Goal: Information Seeking & Learning: Learn about a topic

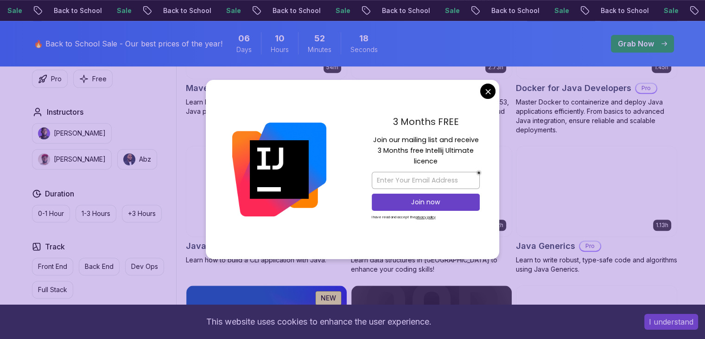
scroll to position [649, 0]
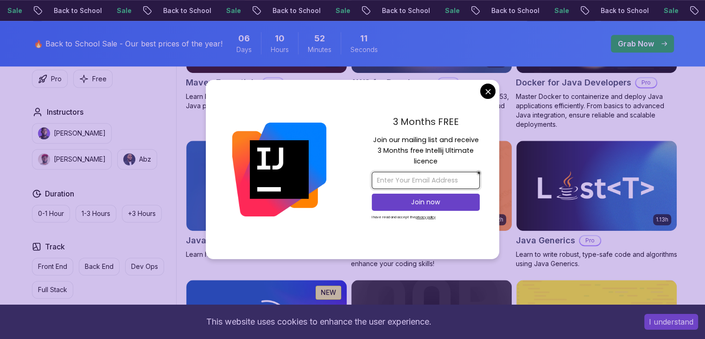
click at [441, 178] on input "email" at bounding box center [426, 180] width 108 height 17
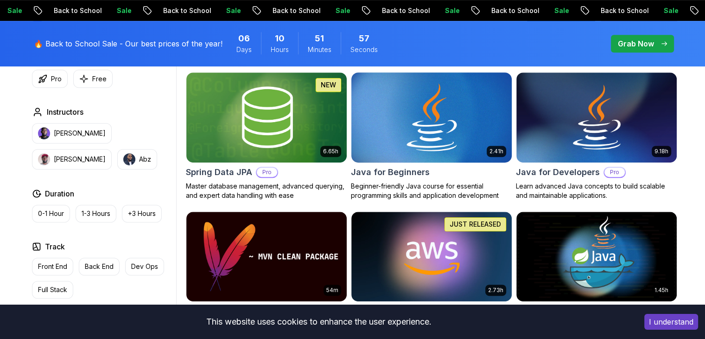
scroll to position [417, 0]
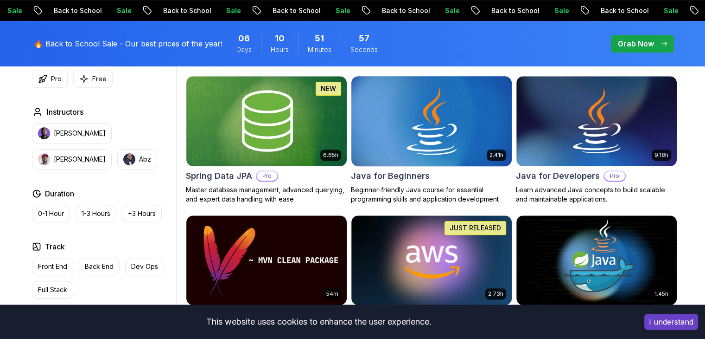
click at [414, 138] on img at bounding box center [431, 121] width 168 height 94
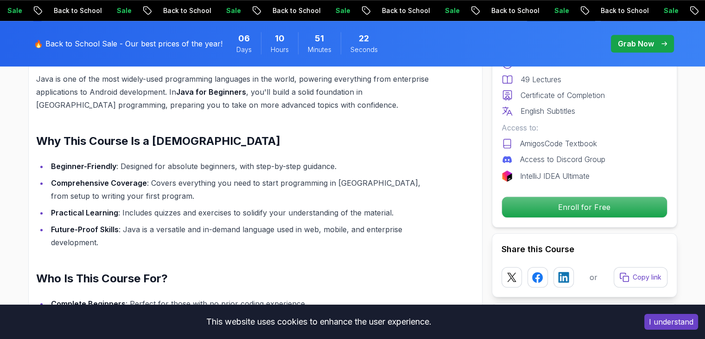
scroll to position [690, 0]
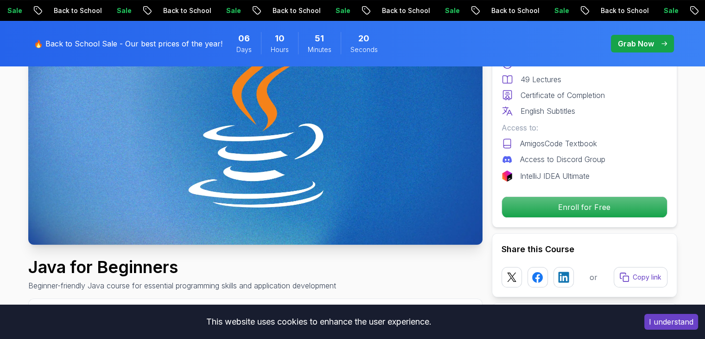
click at [401, 118] on img at bounding box center [255, 117] width 455 height 256
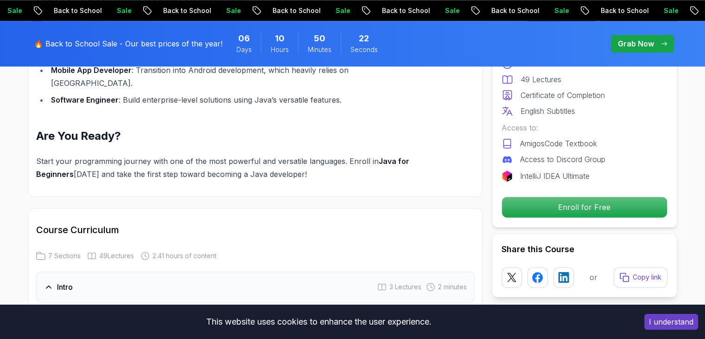
scroll to position [1294, 0]
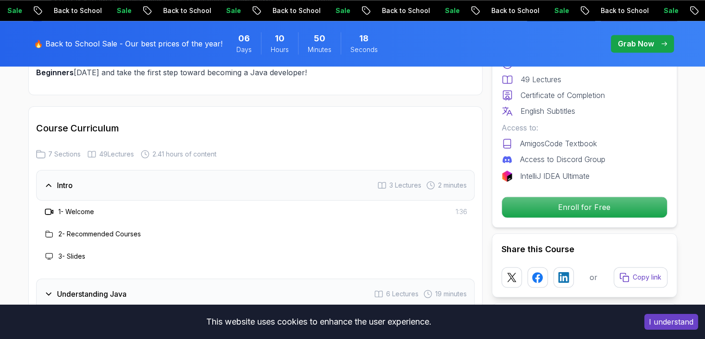
click at [44, 180] on icon at bounding box center [48, 184] width 9 height 9
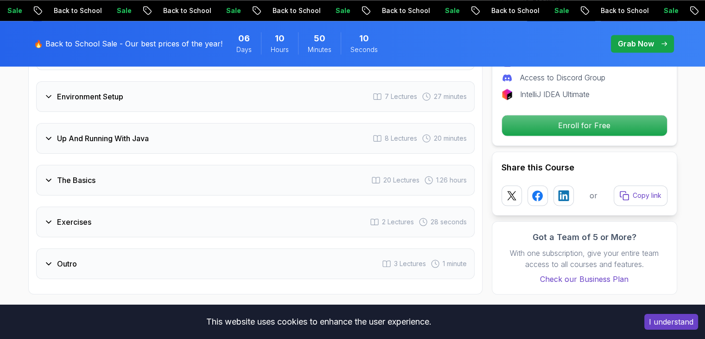
scroll to position [1480, 0]
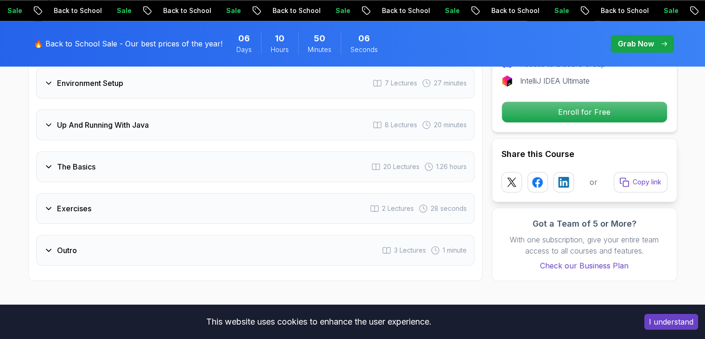
click at [42, 151] on div "The Basics 20 Lectures 1.26 hours" at bounding box center [255, 166] width 439 height 31
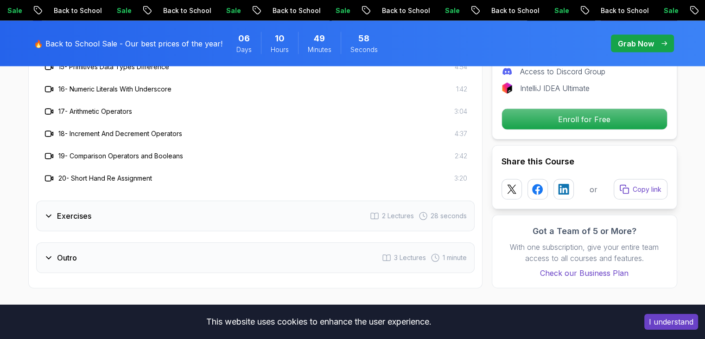
scroll to position [1897, 0]
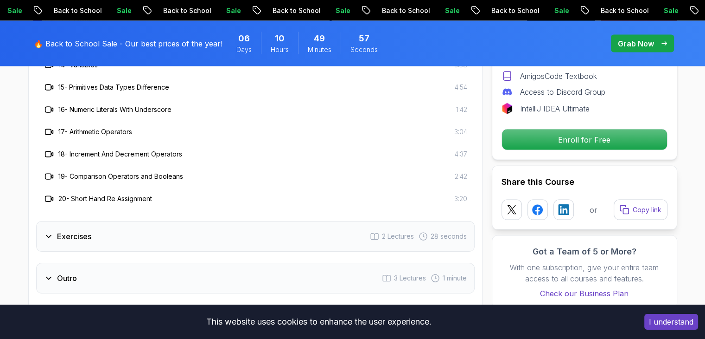
click at [54, 231] on div "Exercises" at bounding box center [67, 236] width 47 height 11
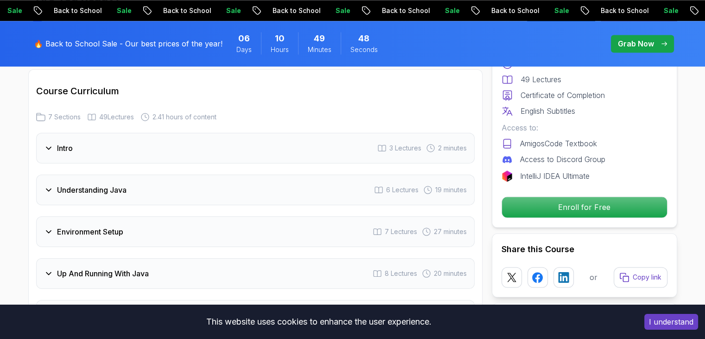
scroll to position [1294, 0]
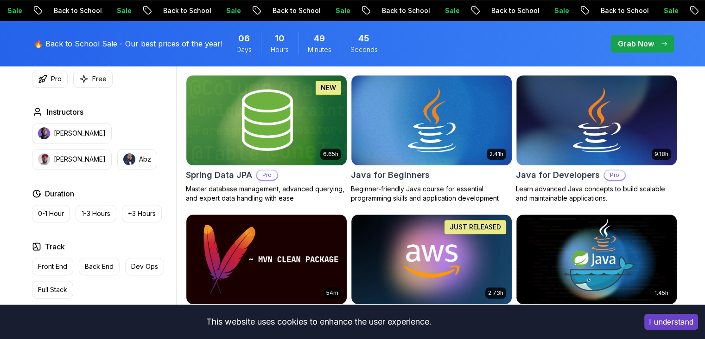
scroll to position [417, 0]
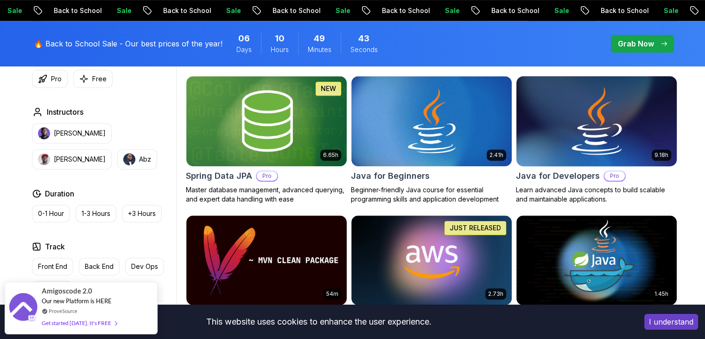
click at [555, 111] on img at bounding box center [596, 121] width 168 height 94
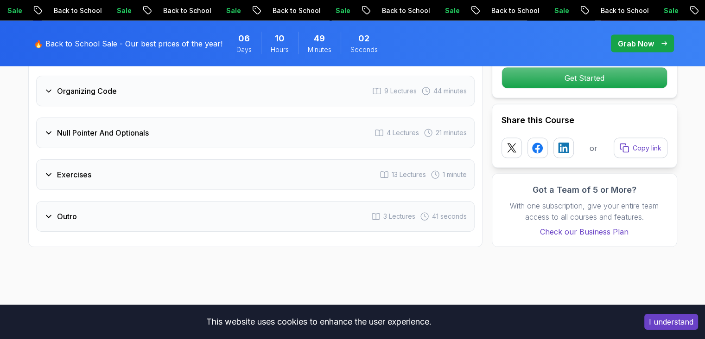
scroll to position [1948, 0]
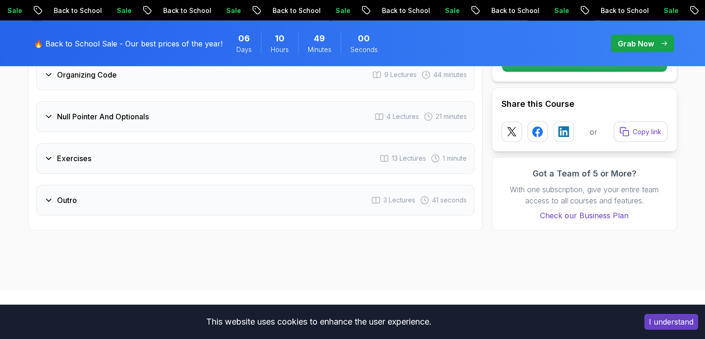
click at [121, 143] on div "Exercises 13 Lectures 1 minute" at bounding box center [255, 158] width 439 height 31
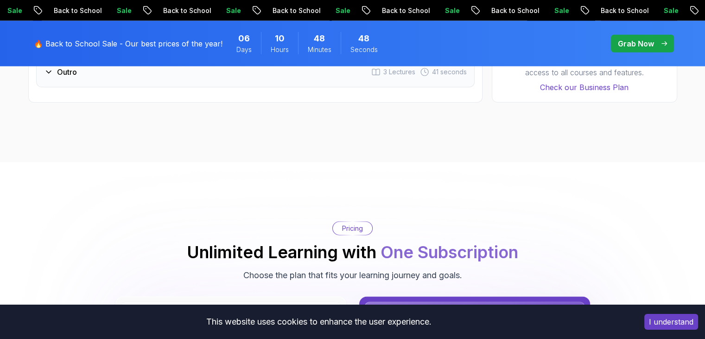
scroll to position [2089, 0]
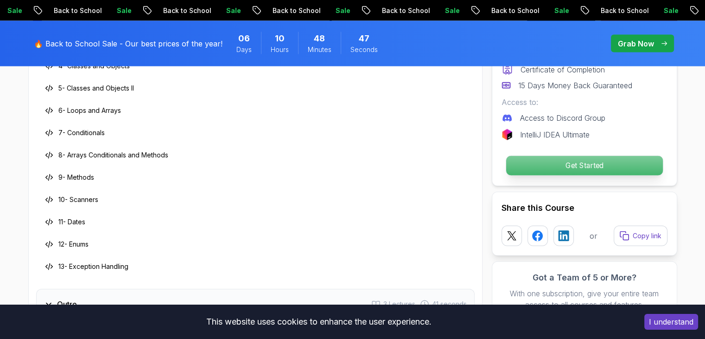
click at [522, 156] on p "Get Started" at bounding box center [584, 165] width 157 height 19
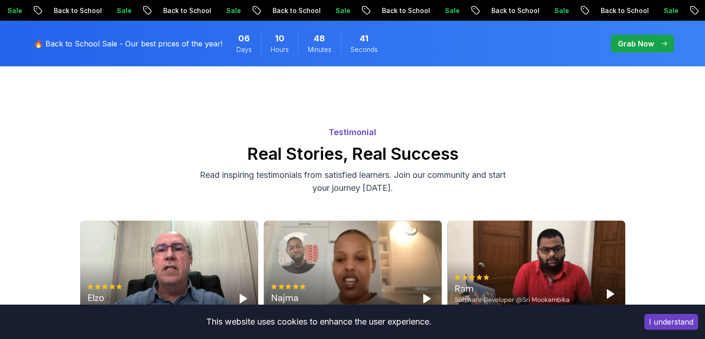
scroll to position [2975, 0]
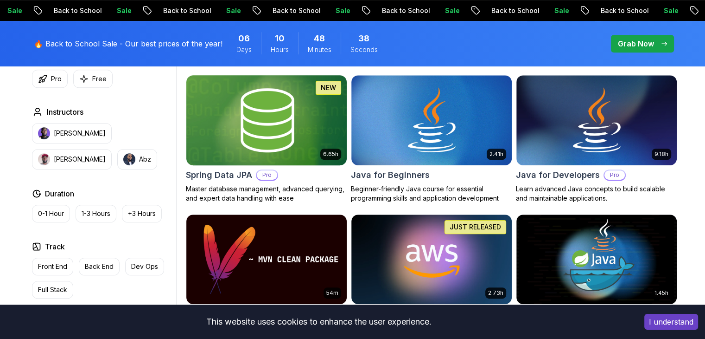
scroll to position [417, 0]
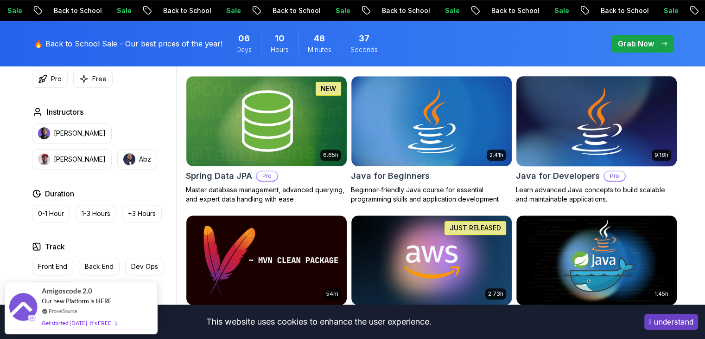
click at [566, 153] on img at bounding box center [596, 121] width 168 height 94
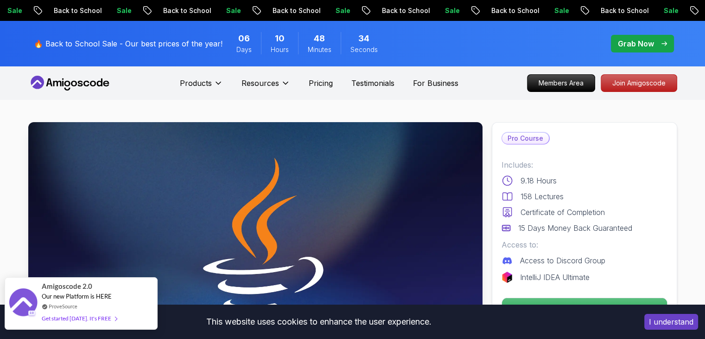
click at [69, 317] on div "Get started today. It's FREE" at bounding box center [79, 318] width 75 height 11
click at [101, 317] on div "Get started today. It's FREE" at bounding box center [79, 318] width 75 height 11
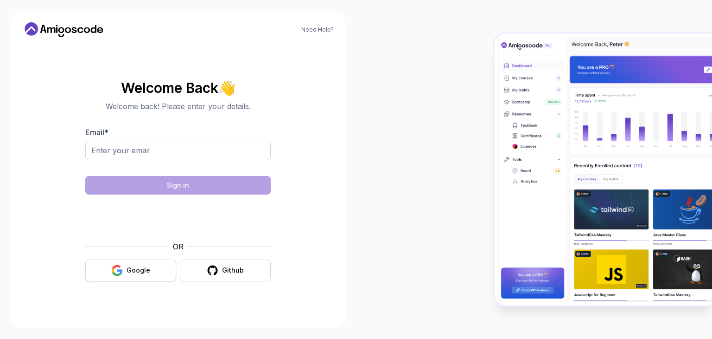
click at [132, 271] on div "Google" at bounding box center [139, 269] width 24 height 9
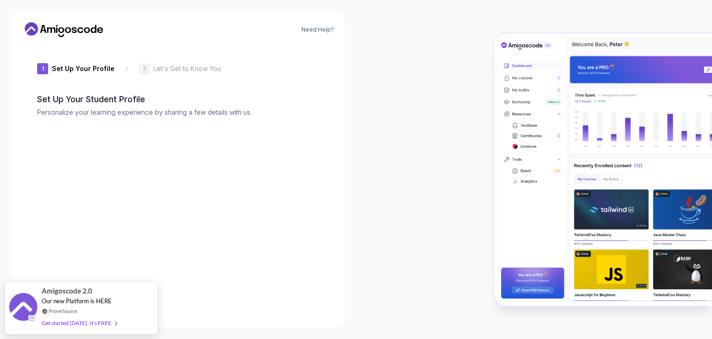
type input "briskbison55241"
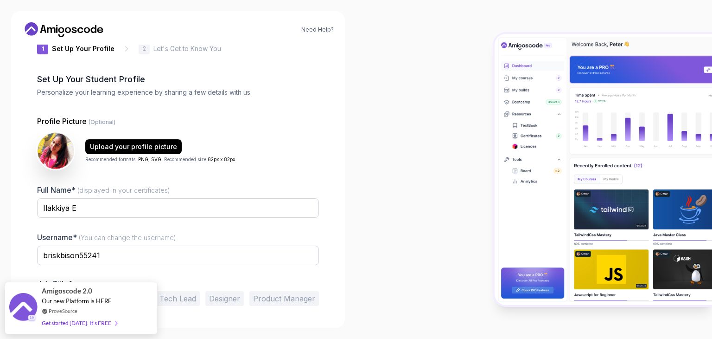
scroll to position [48, 0]
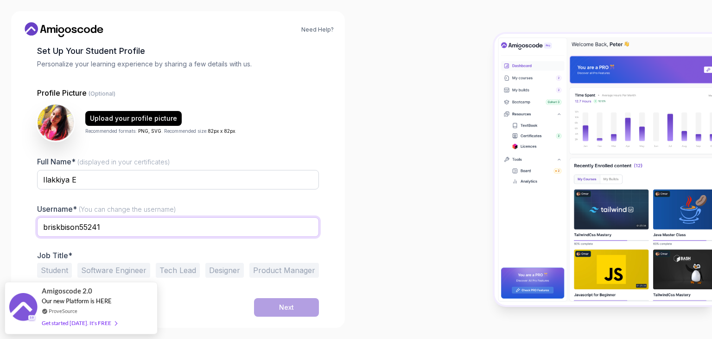
drag, startPoint x: 113, startPoint y: 224, endPoint x: 15, endPoint y: 229, distance: 98.0
click at [15, 229] on div "Need Help? 1 Set Up Your Profile 1 Set Up Your Profile 2 Let's Get to Know You …" at bounding box center [178, 169] width 334 height 316
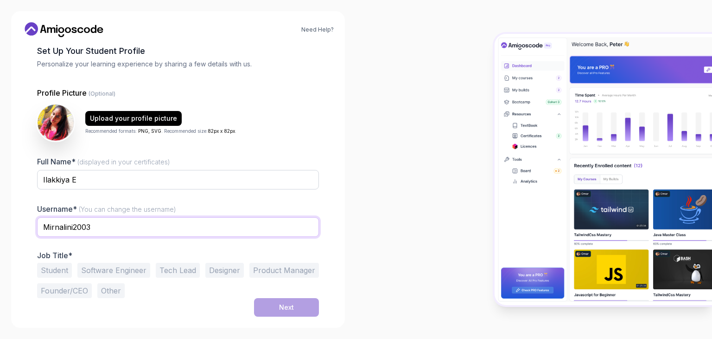
type input "Mirnalini2003"
click at [43, 272] on button "Student" at bounding box center [54, 270] width 35 height 15
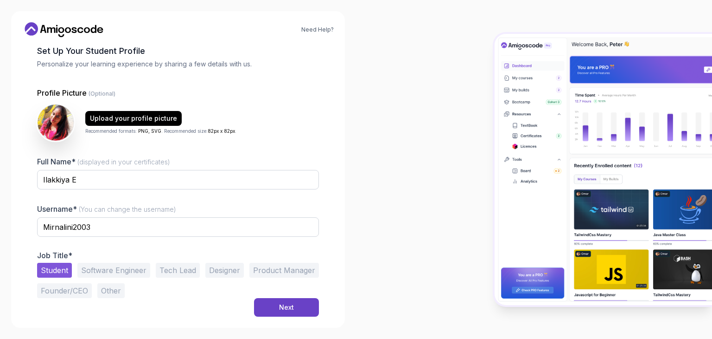
click at [114, 264] on button "Software Engineer" at bounding box center [113, 270] width 73 height 15
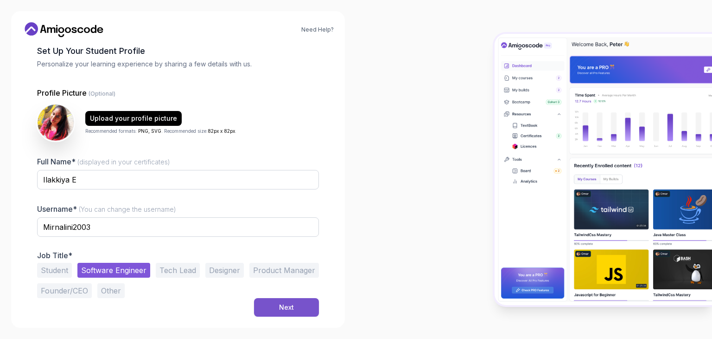
click at [276, 314] on button "Next" at bounding box center [286, 307] width 65 height 19
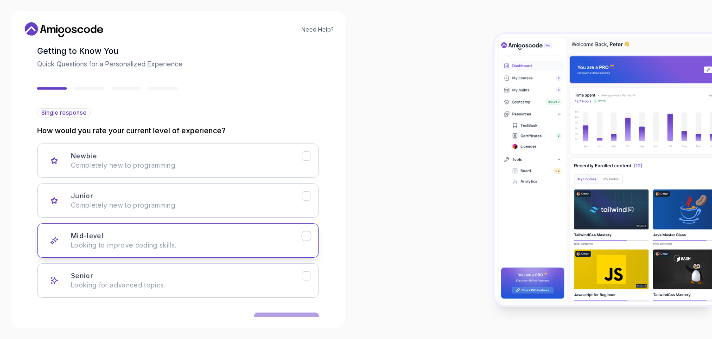
click at [309, 234] on icon "Mid-level" at bounding box center [306, 235] width 9 height 9
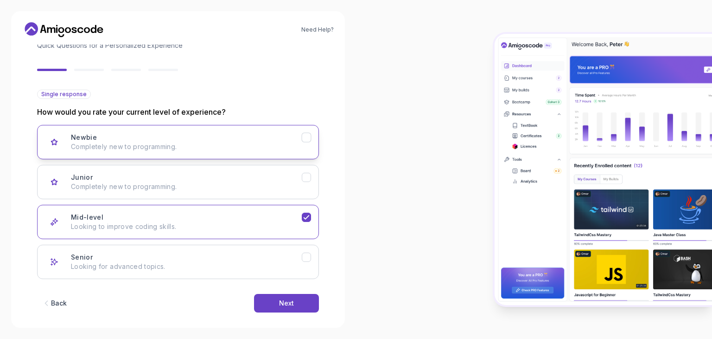
scroll to position [77, 0]
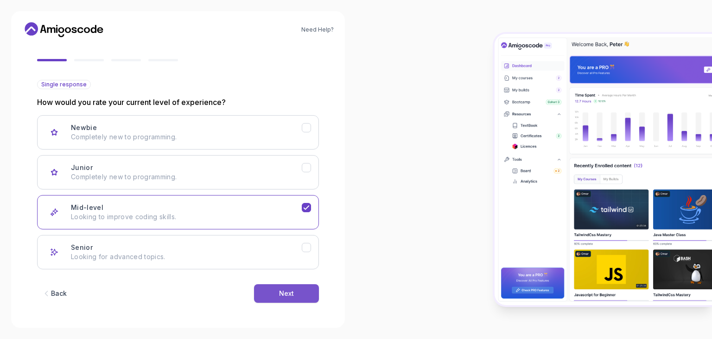
click at [265, 290] on button "Next" at bounding box center [286, 293] width 65 height 19
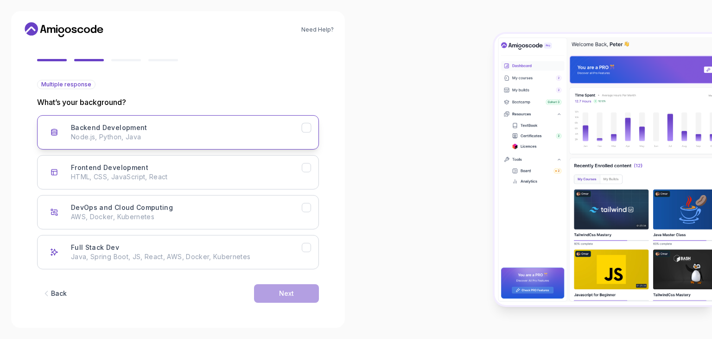
click at [306, 127] on icon "Backend Development" at bounding box center [306, 128] width 5 height 4
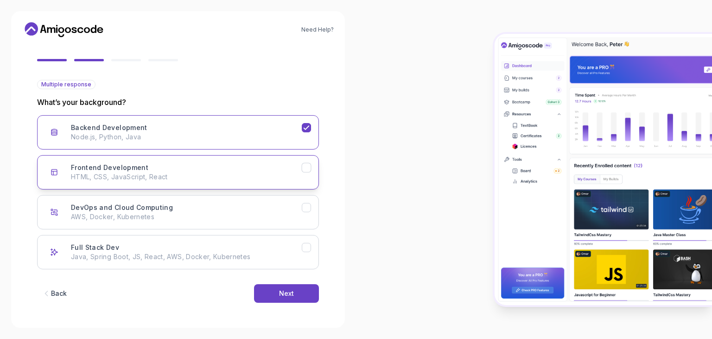
click at [308, 172] on button "Frontend Development HTML, CSS, JavaScript, React" at bounding box center [178, 172] width 282 height 34
click at [302, 247] on icon "Full Stack Dev" at bounding box center [306, 247] width 9 height 9
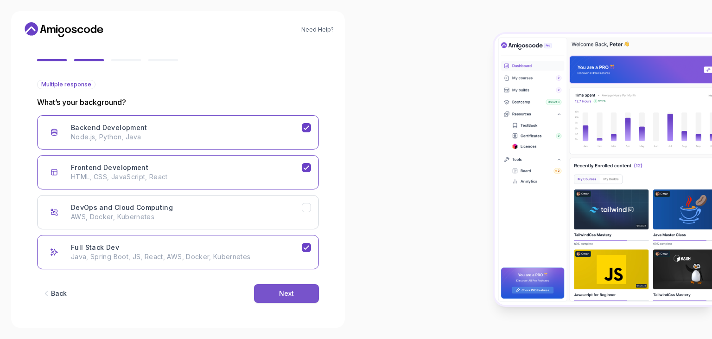
click at [295, 291] on button "Next" at bounding box center [286, 293] width 65 height 19
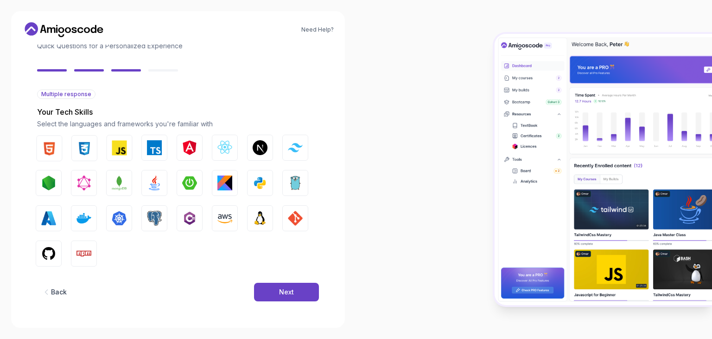
scroll to position [66, 0]
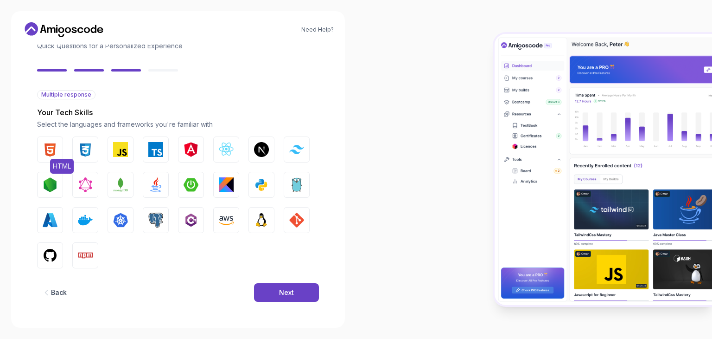
click at [54, 150] on img "button" at bounding box center [50, 149] width 15 height 15
click at [79, 149] on img "button" at bounding box center [85, 149] width 15 height 15
click at [121, 154] on img "button" at bounding box center [120, 149] width 15 height 15
click at [162, 186] on img "button" at bounding box center [155, 184] width 15 height 15
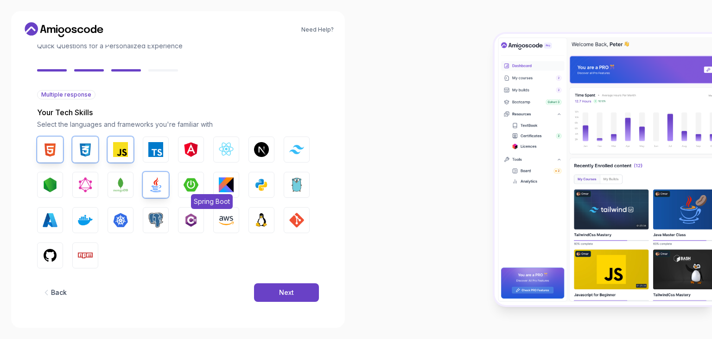
click at [183, 184] on button "Spring Boot" at bounding box center [191, 185] width 26 height 26
click at [289, 227] on button "GIT" at bounding box center [297, 220] width 26 height 26
click at [50, 254] on img "button" at bounding box center [50, 255] width 15 height 15
click at [276, 283] on button "Next" at bounding box center [286, 292] width 65 height 19
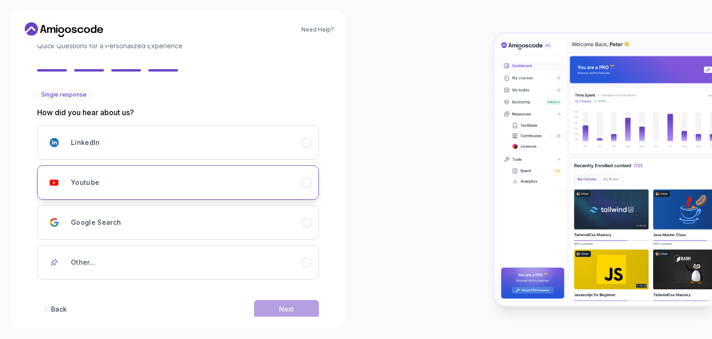
click at [300, 179] on div "Youtube" at bounding box center [186, 182] width 231 height 19
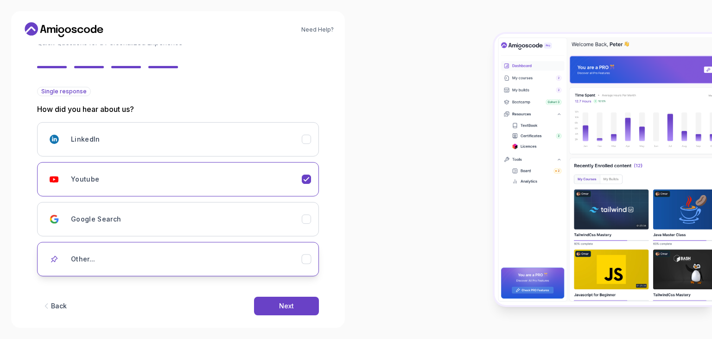
scroll to position [82, 0]
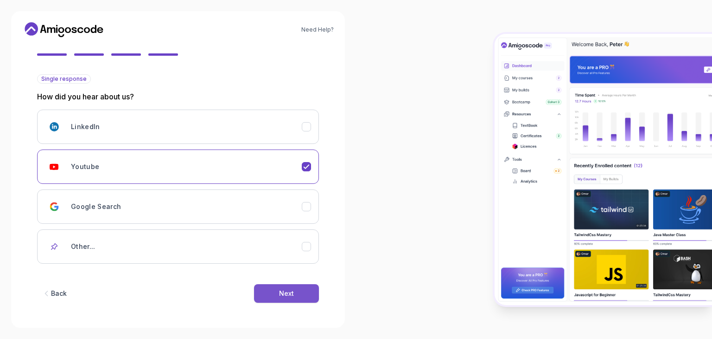
click at [277, 287] on button "Next" at bounding box center [286, 293] width 65 height 19
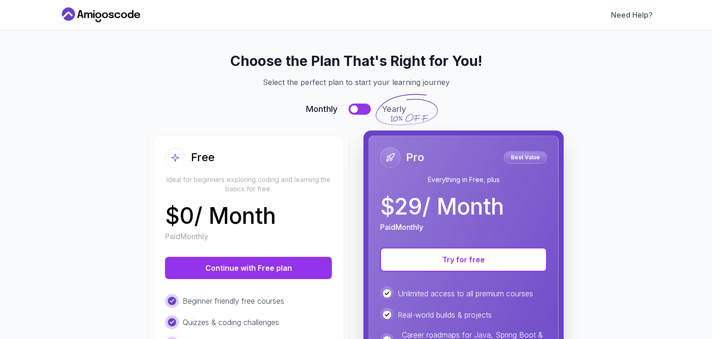
scroll to position [0, 0]
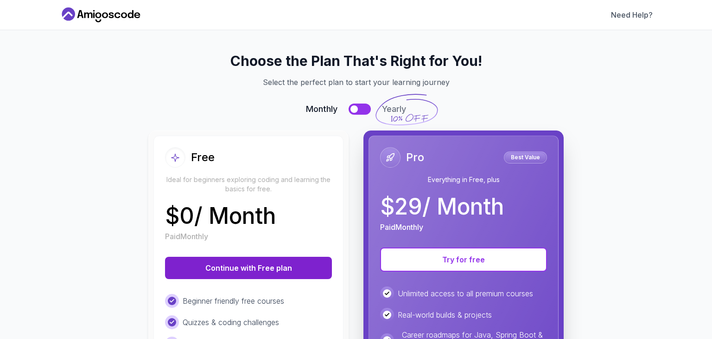
click at [241, 262] on button "Continue with Free plan" at bounding box center [248, 267] width 167 height 22
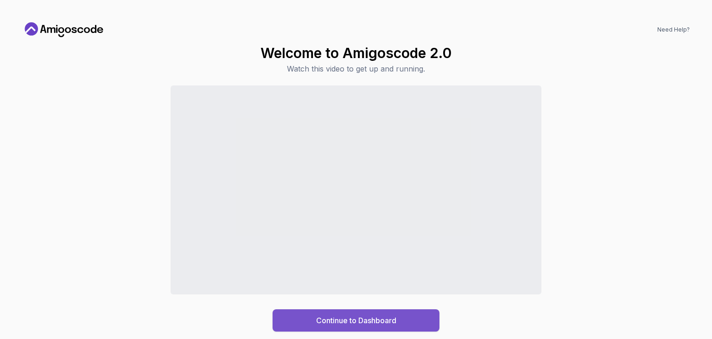
click at [371, 324] on div "Continue to Dashboard" at bounding box center [356, 319] width 80 height 11
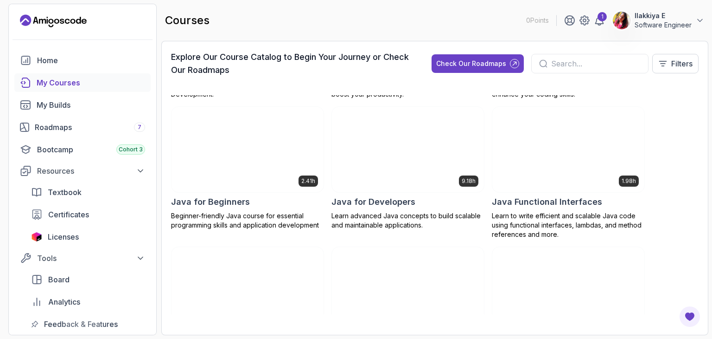
scroll to position [696, 0]
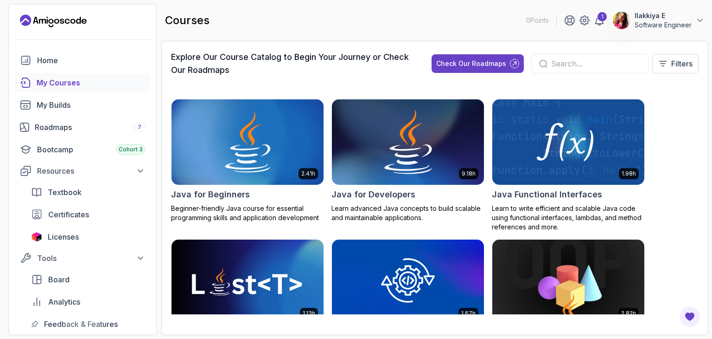
click at [425, 156] on img at bounding box center [408, 142] width 160 height 90
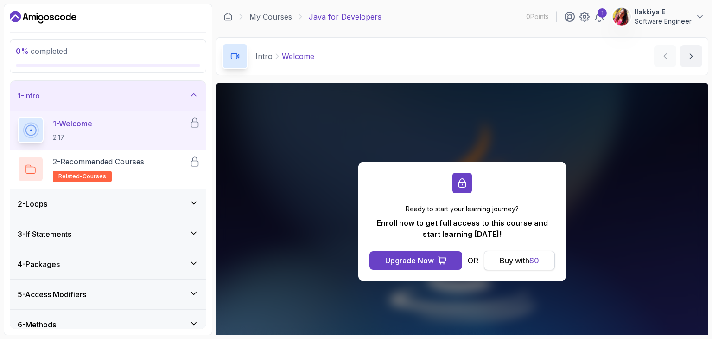
click at [530, 256] on div "Buy with $ 0" at bounding box center [519, 260] width 39 height 11
click at [516, 258] on div "Buy with $ 0" at bounding box center [519, 260] width 39 height 11
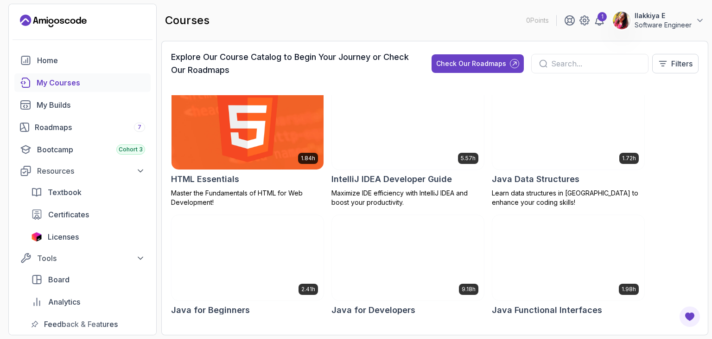
scroll to position [583, 0]
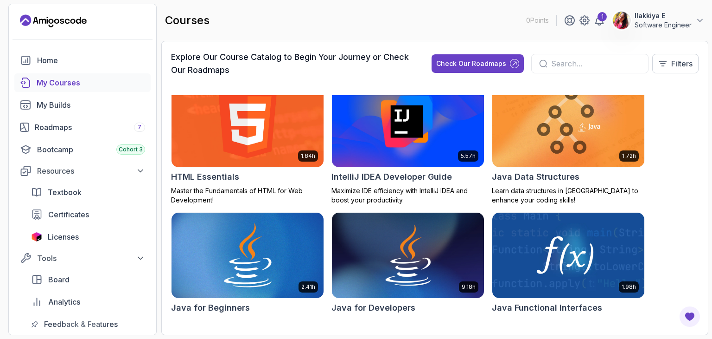
click at [241, 228] on img at bounding box center [248, 256] width 160 height 90
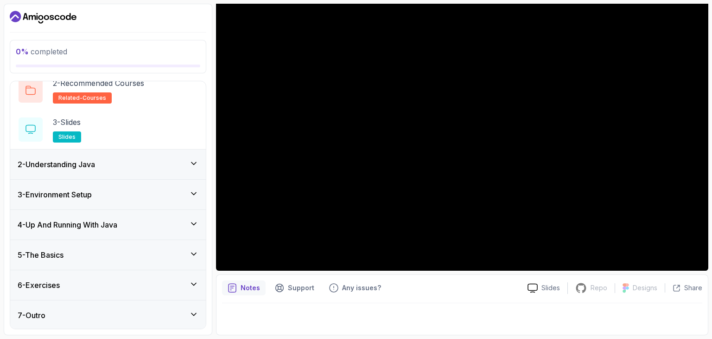
scroll to position [79, 0]
click at [194, 284] on icon at bounding box center [193, 283] width 9 height 9
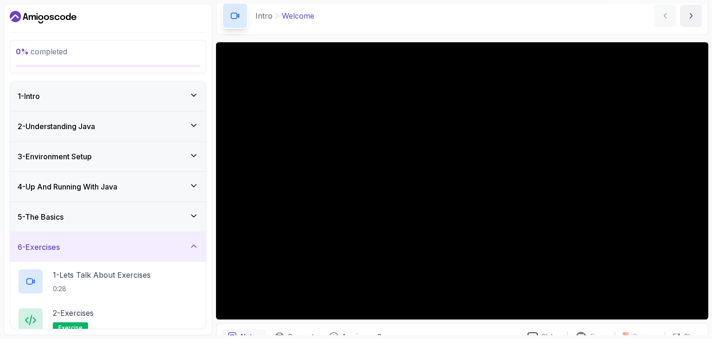
scroll to position [46, 0]
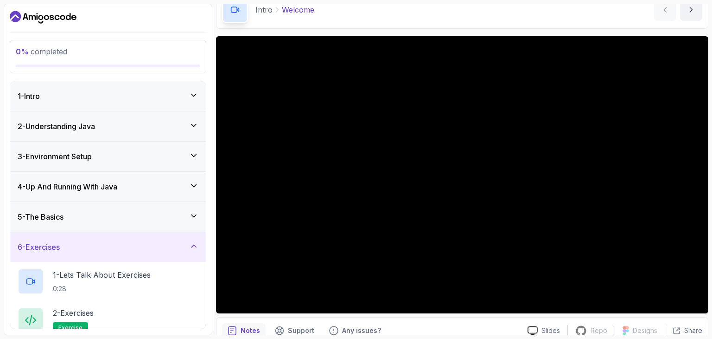
click at [195, 123] on icon at bounding box center [193, 125] width 9 height 9
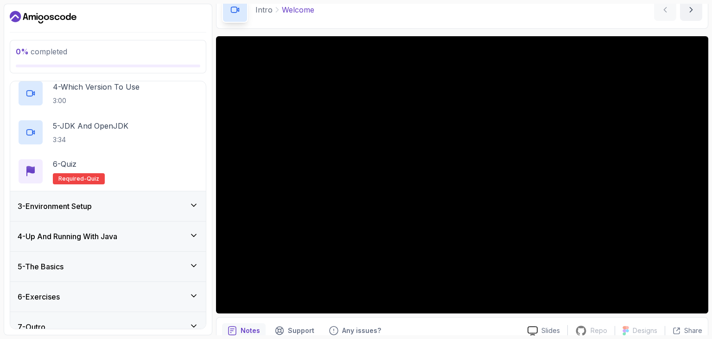
scroll to position [186, 0]
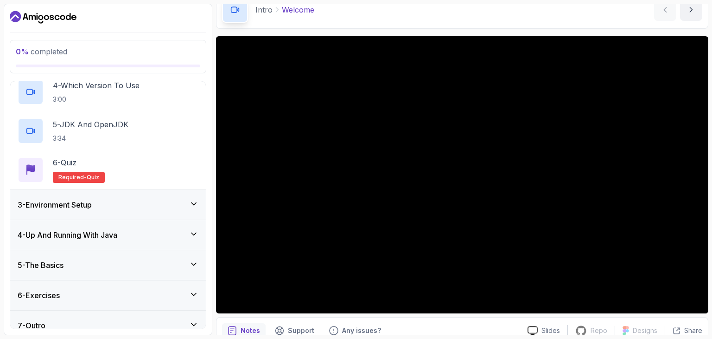
click at [195, 208] on div "3 - Environment Setup" at bounding box center [108, 204] width 181 height 11
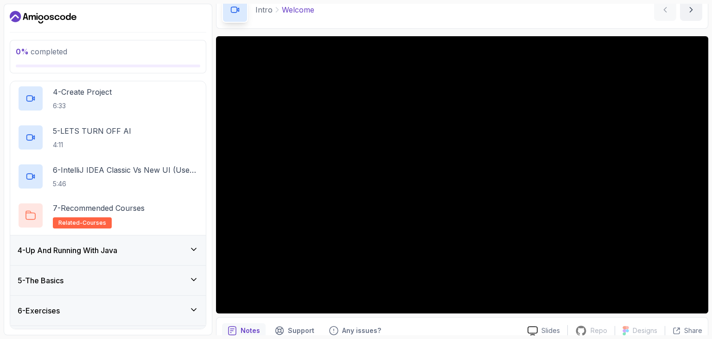
scroll to position [232, 0]
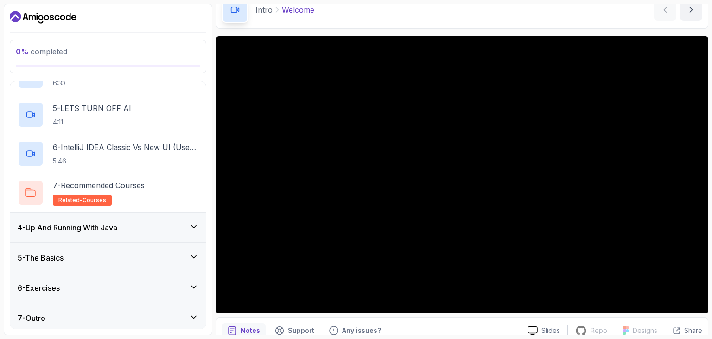
click at [196, 229] on icon at bounding box center [193, 226] width 9 height 9
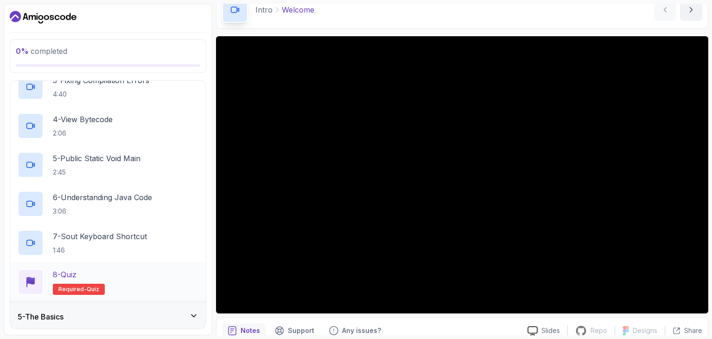
scroll to position [274, 0]
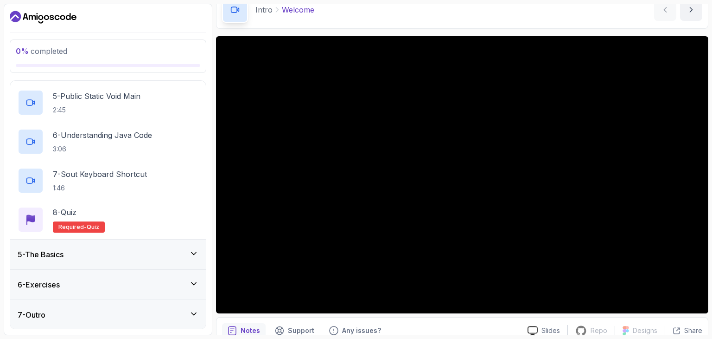
click at [170, 256] on div "5 - The Basics" at bounding box center [108, 254] width 181 height 11
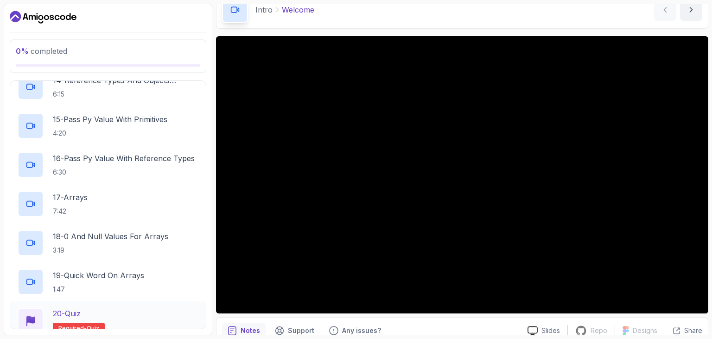
scroll to position [741, 0]
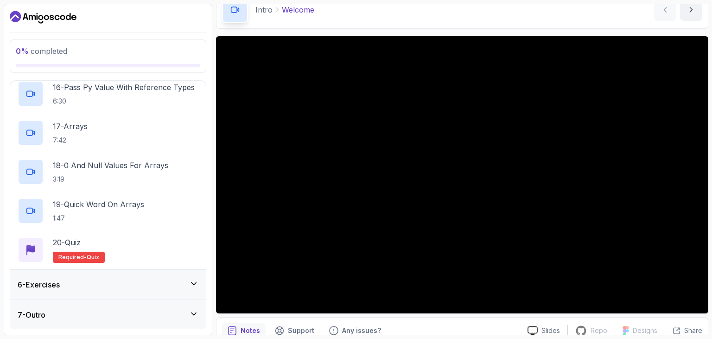
click at [109, 282] on div "6 - Exercises" at bounding box center [108, 284] width 181 height 11
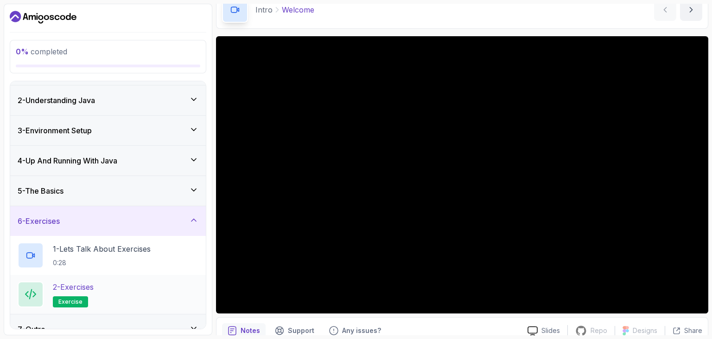
scroll to position [40, 0]
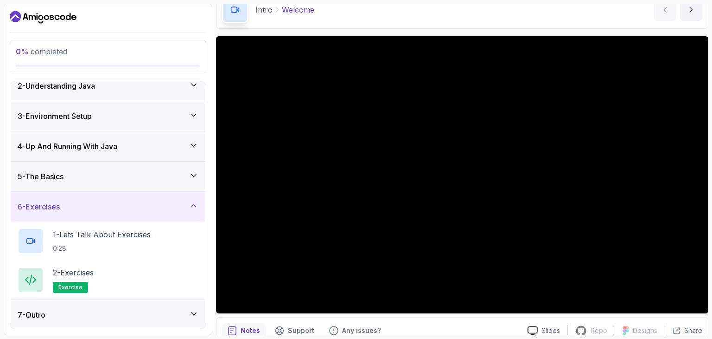
click at [124, 317] on div "7 - Outro" at bounding box center [108, 314] width 181 height 11
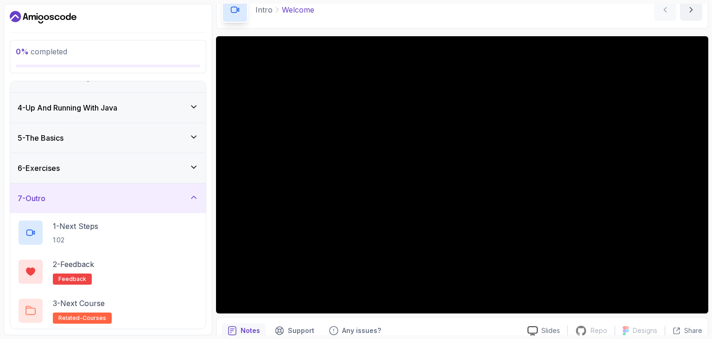
scroll to position [0, 0]
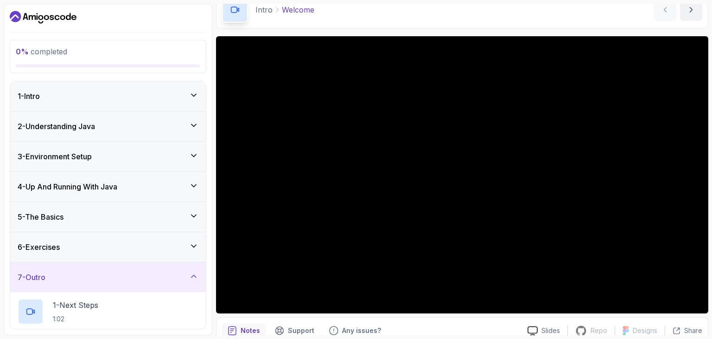
click at [169, 93] on div "1 - Intro" at bounding box center [108, 95] width 181 height 11
